Goal: Transaction & Acquisition: Purchase product/service

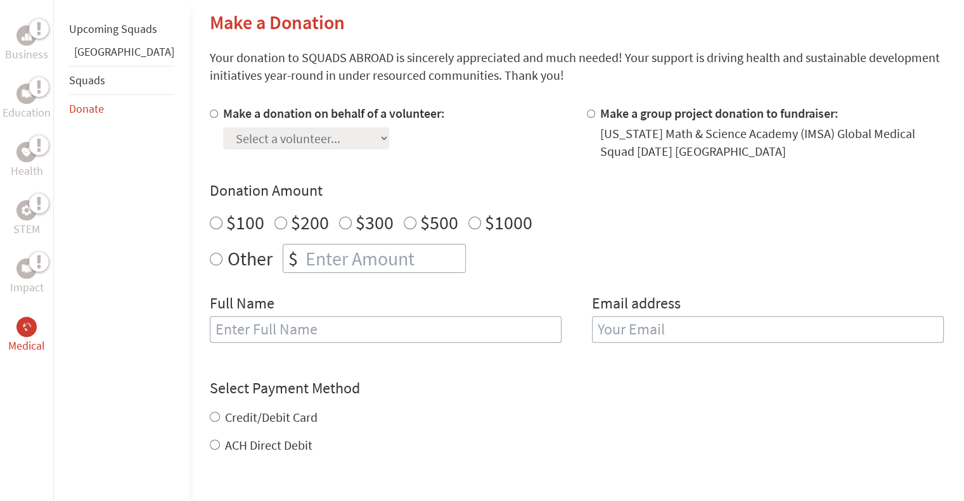
scroll to position [317, 0]
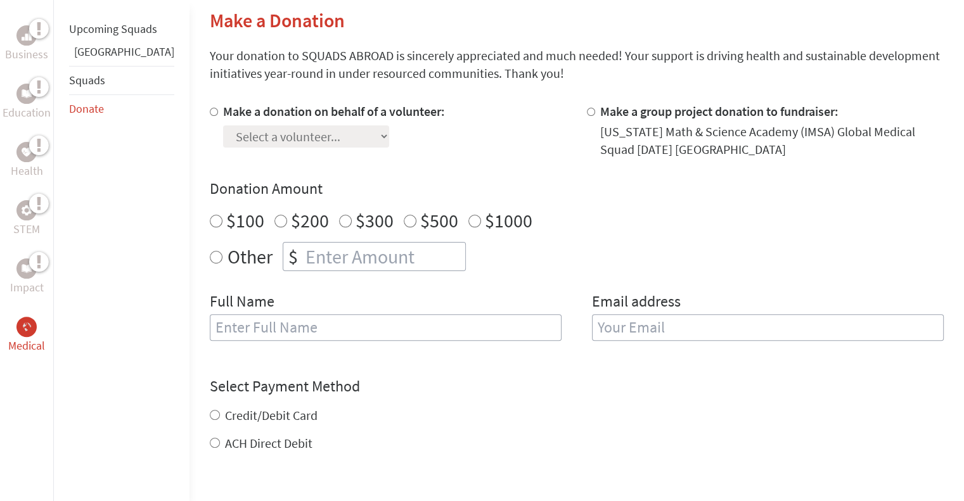
click at [210, 111] on input "Make a donation on behalf of a volunteer:" at bounding box center [214, 112] width 8 height 8
radio input "true"
click at [301, 140] on select "Select a volunteer... Aadi Chandraya Adam Park Amelia Kinney Angela Shoener Aub…" at bounding box center [306, 136] width 166 height 22
click at [455, 131] on div "Make a donation on behalf of a volunteer: Select a volunteer... Aadi Chandraya …" at bounding box center [388, 131] width 357 height 56
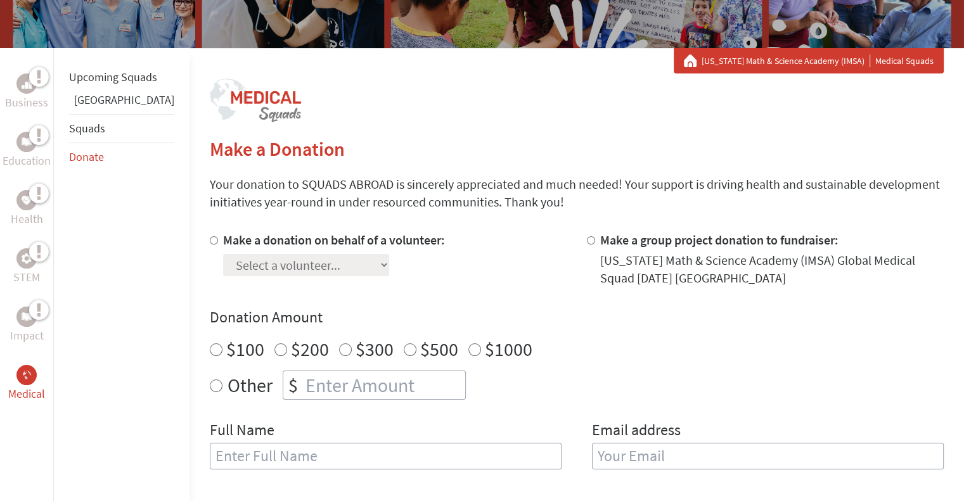
scroll to position [190, 0]
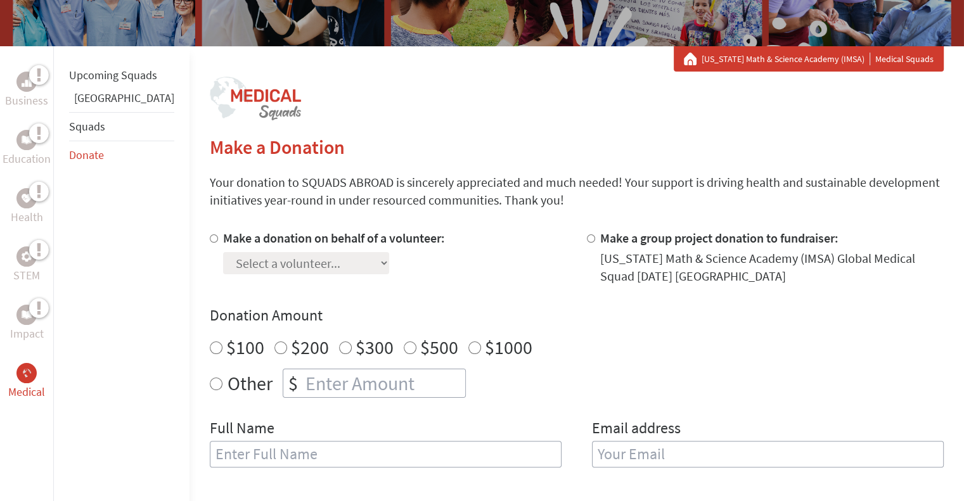
click at [210, 239] on input "Make a donation on behalf of a volunteer:" at bounding box center [214, 238] width 8 height 8
radio input "true"
